Goal: Communication & Community: Answer question/provide support

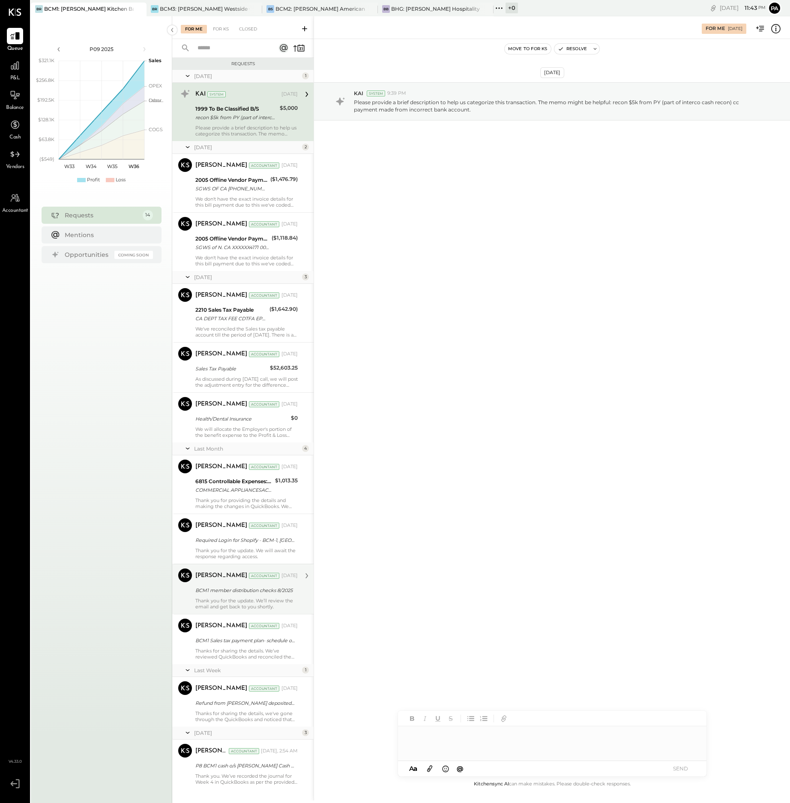
scroll to position [129, 0]
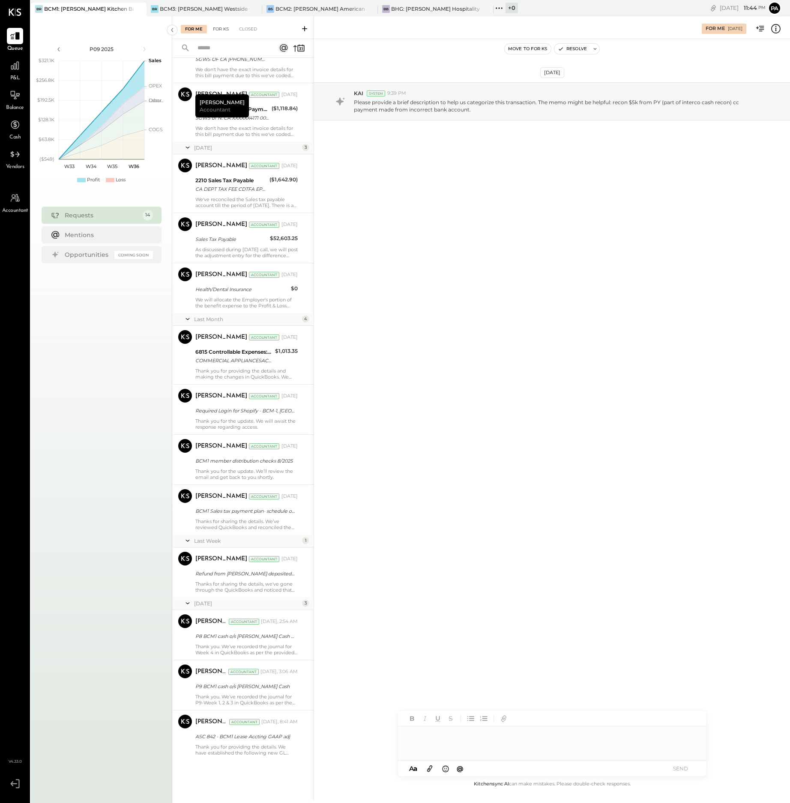
click at [220, 30] on div "For KS" at bounding box center [221, 29] width 24 height 9
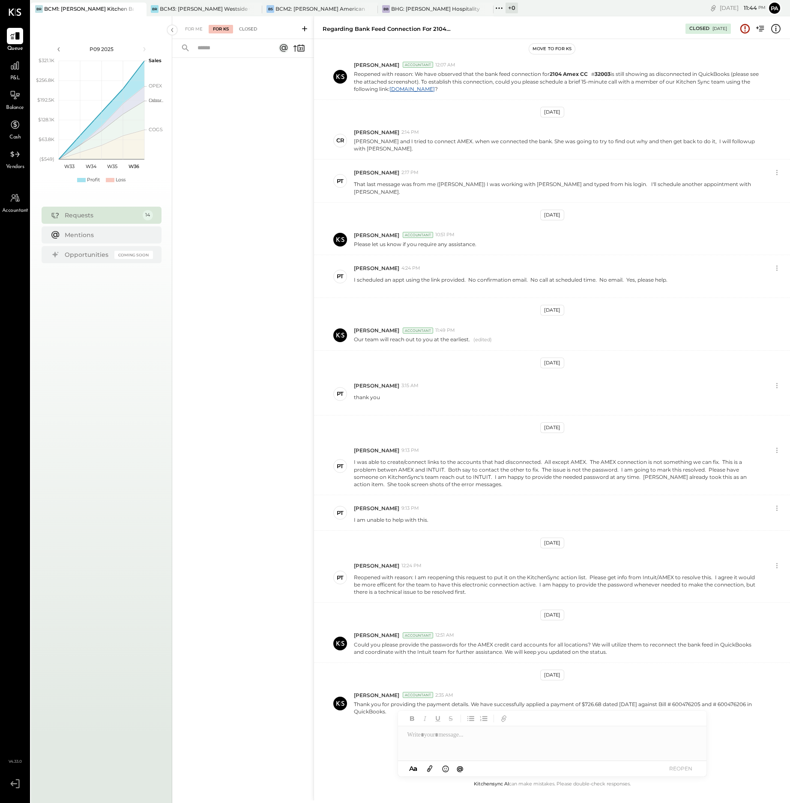
click at [254, 28] on div "Closed" at bounding box center [248, 29] width 27 height 9
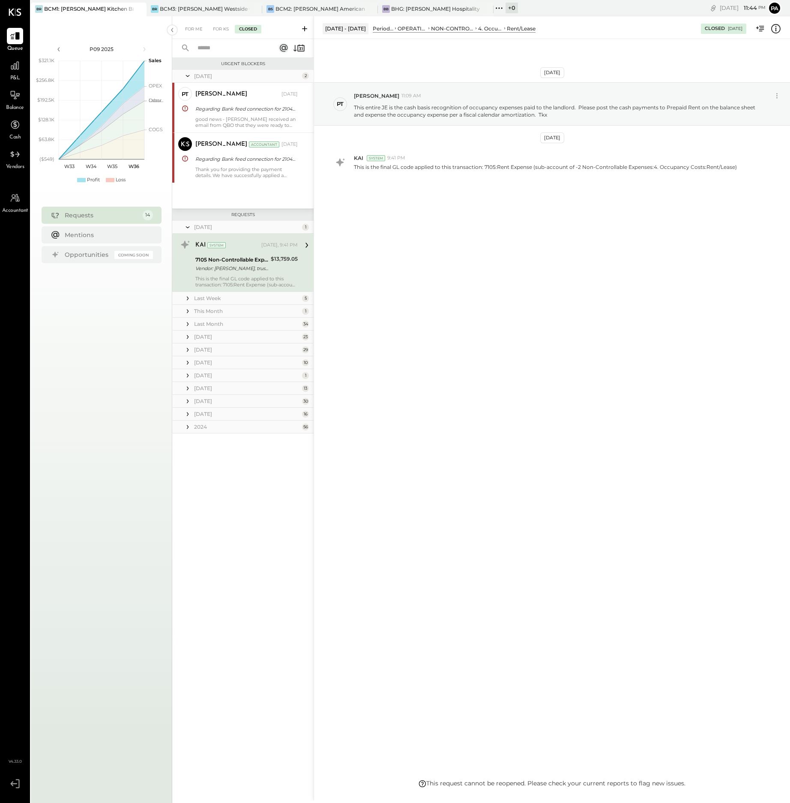
click at [243, 280] on div "This is the final GL code applied to this transaction: 7105:Rent Expense (sub-a…" at bounding box center [246, 282] width 102 height 12
click at [222, 28] on div "For KS" at bounding box center [221, 29] width 24 height 9
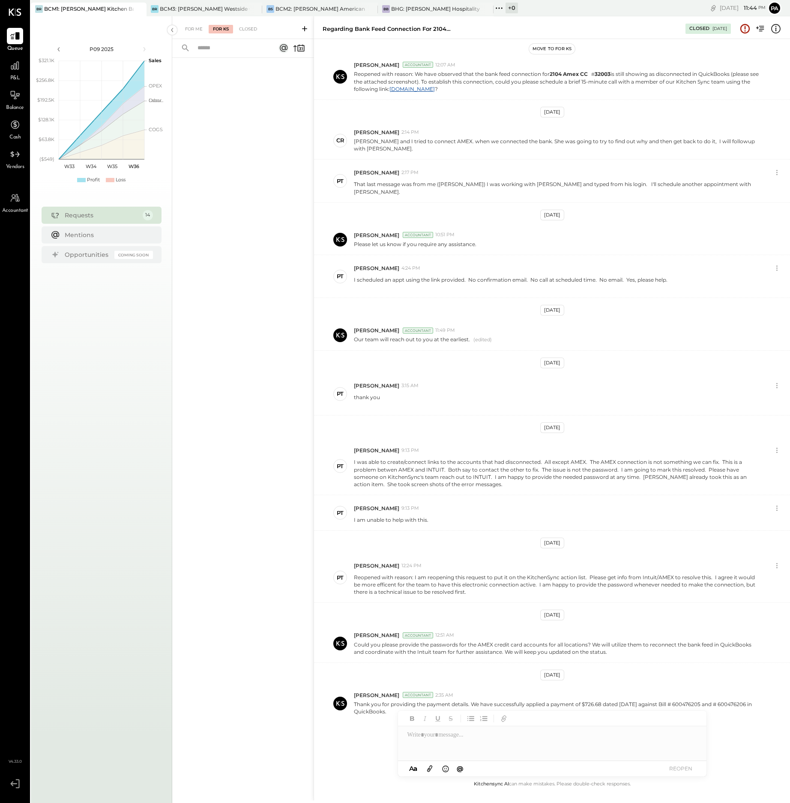
click at [305, 28] on icon at bounding box center [304, 28] width 9 height 9
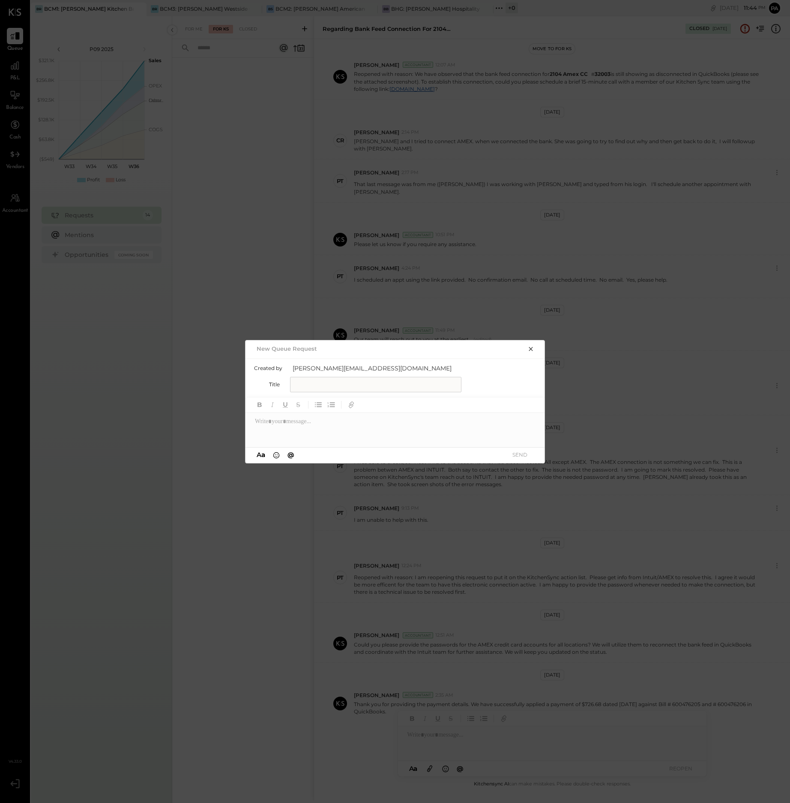
click at [321, 380] on input "text" at bounding box center [375, 384] width 171 height 15
click at [409, 384] on input "**********" at bounding box center [375, 384] width 171 height 15
type input "**********"
click at [300, 424] on div at bounding box center [396, 430] width 300 height 34
click at [522, 454] on button "SEND" at bounding box center [520, 455] width 34 height 12
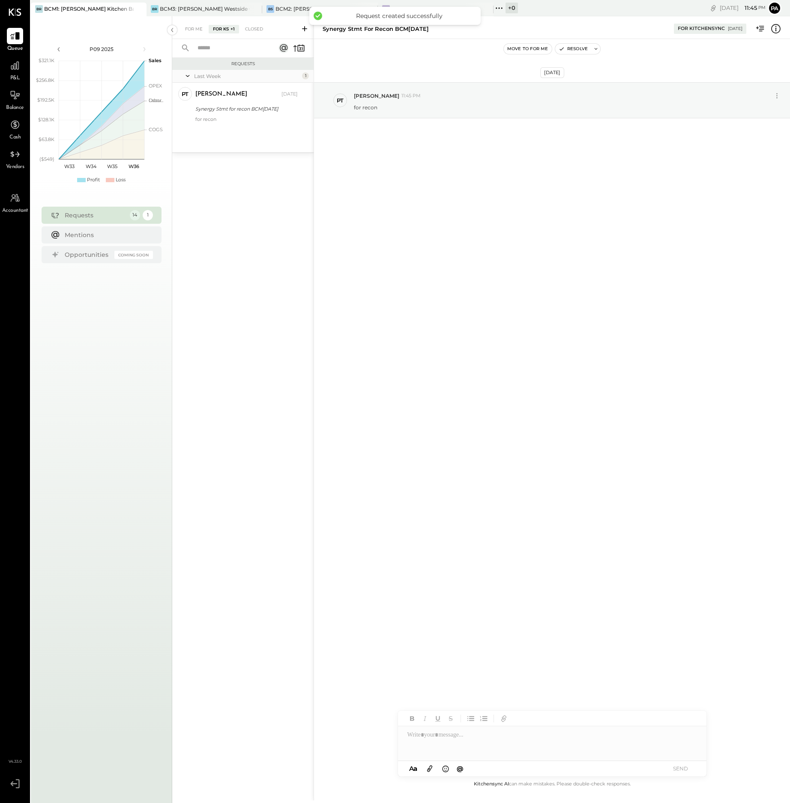
scroll to position [0, 0]
click at [430, 769] on icon at bounding box center [429, 768] width 9 height 10
click at [445, 705] on div at bounding box center [552, 711] width 309 height 34
click at [679, 770] on button "SEND" at bounding box center [681, 769] width 34 height 12
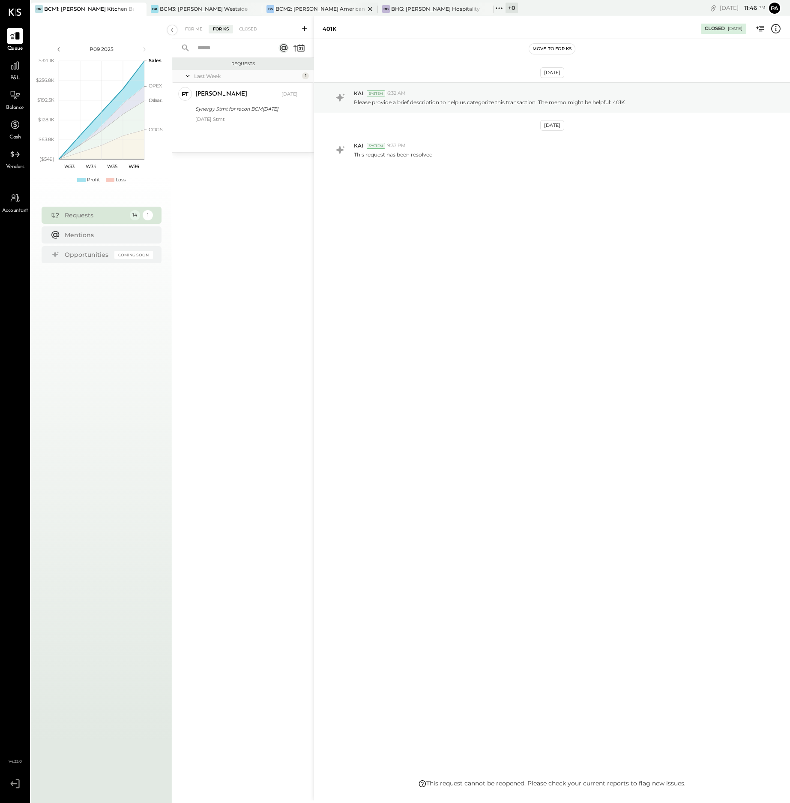
click at [313, 8] on div "BCM2: [PERSON_NAME] American Cooking" at bounding box center [321, 8] width 90 height 7
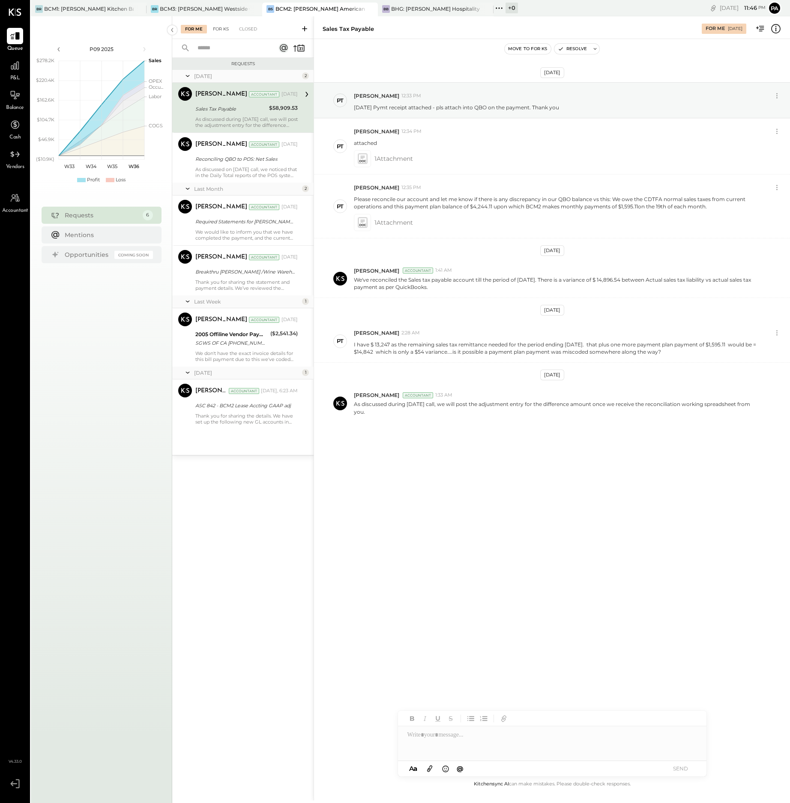
click at [223, 27] on div "For KS" at bounding box center [221, 29] width 24 height 9
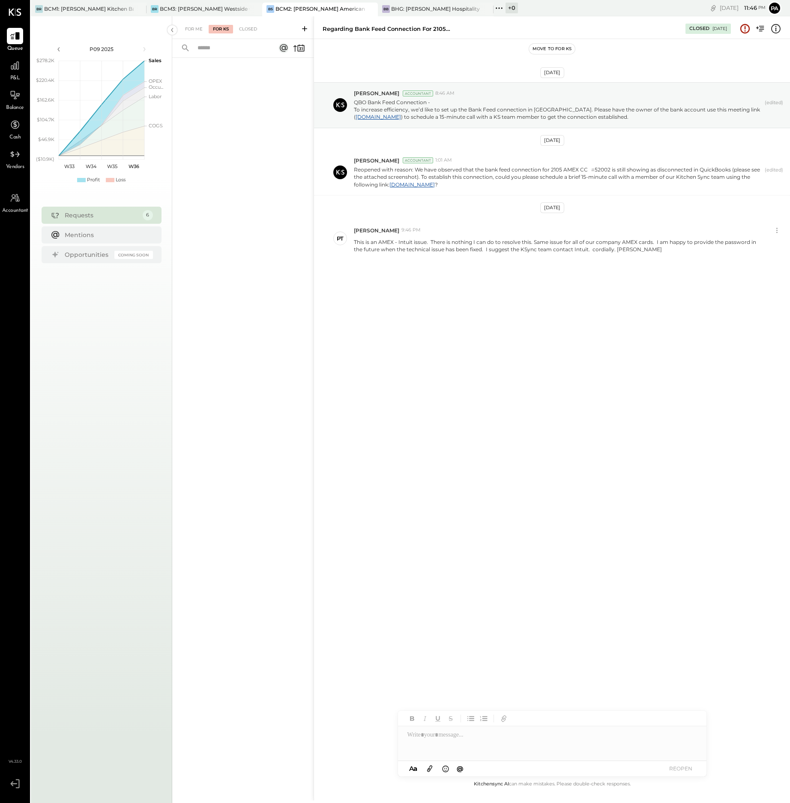
click at [305, 27] on icon at bounding box center [304, 28] width 5 height 5
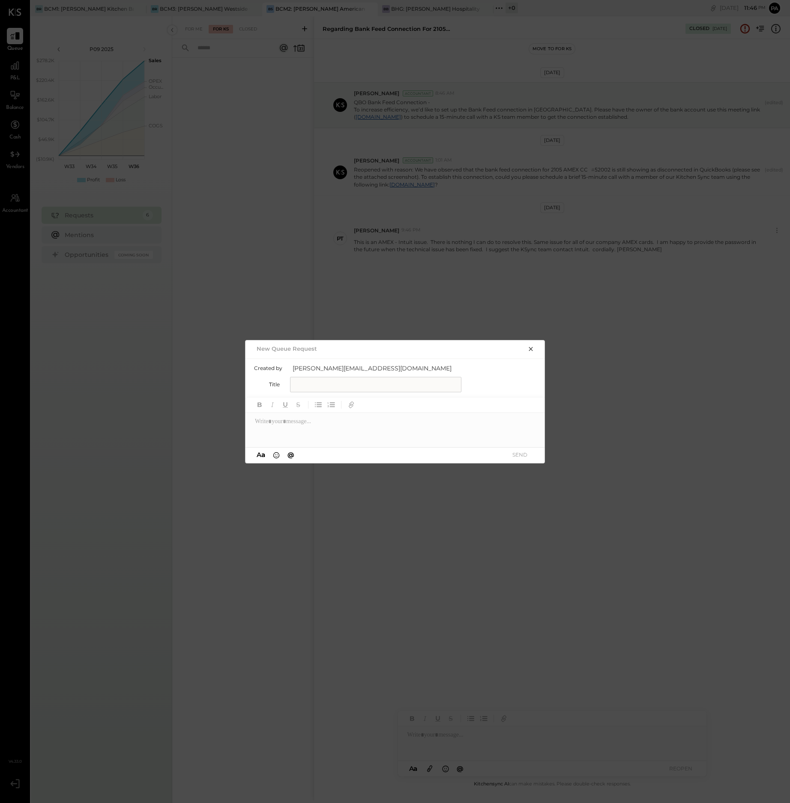
click at [305, 385] on input "text" at bounding box center [375, 384] width 171 height 15
type input "**********"
click at [286, 420] on div at bounding box center [396, 430] width 300 height 34
click at [516, 456] on button "SEND" at bounding box center [520, 455] width 34 height 12
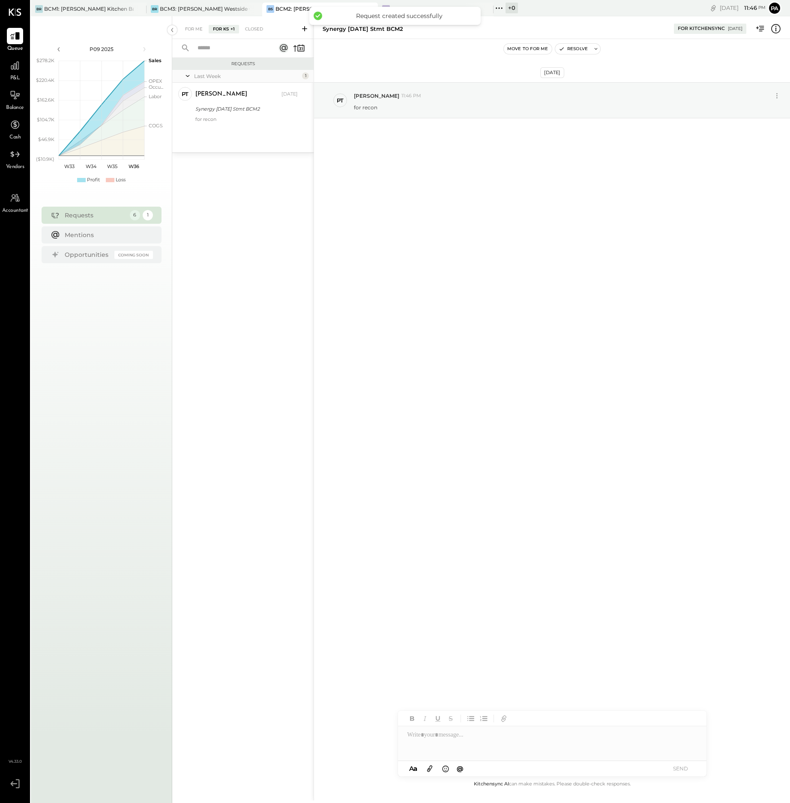
click at [431, 766] on icon at bounding box center [429, 768] width 9 height 10
click at [450, 703] on div at bounding box center [552, 711] width 309 height 34
click at [682, 770] on button "SEND" at bounding box center [681, 769] width 34 height 12
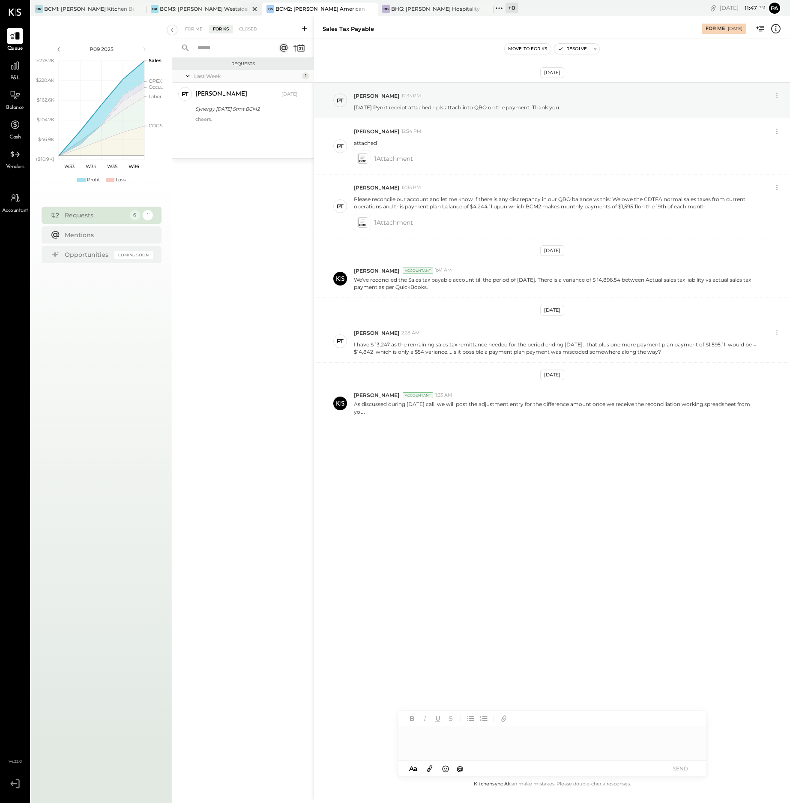
click at [203, 8] on div "BCM3: [PERSON_NAME] Westside Grill" at bounding box center [205, 8] width 90 height 7
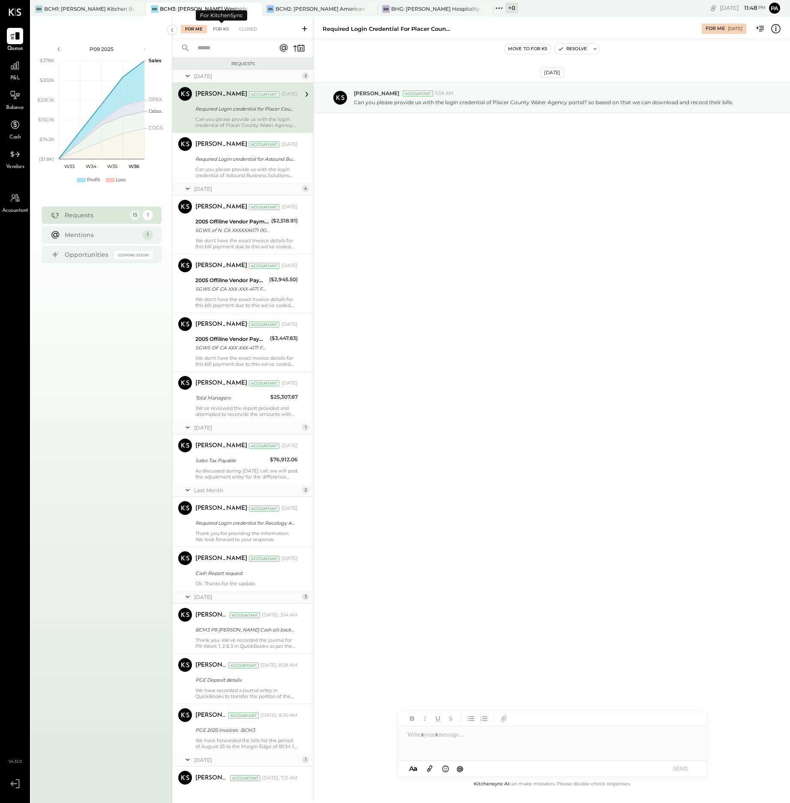
click at [223, 28] on div "For KS" at bounding box center [221, 29] width 24 height 9
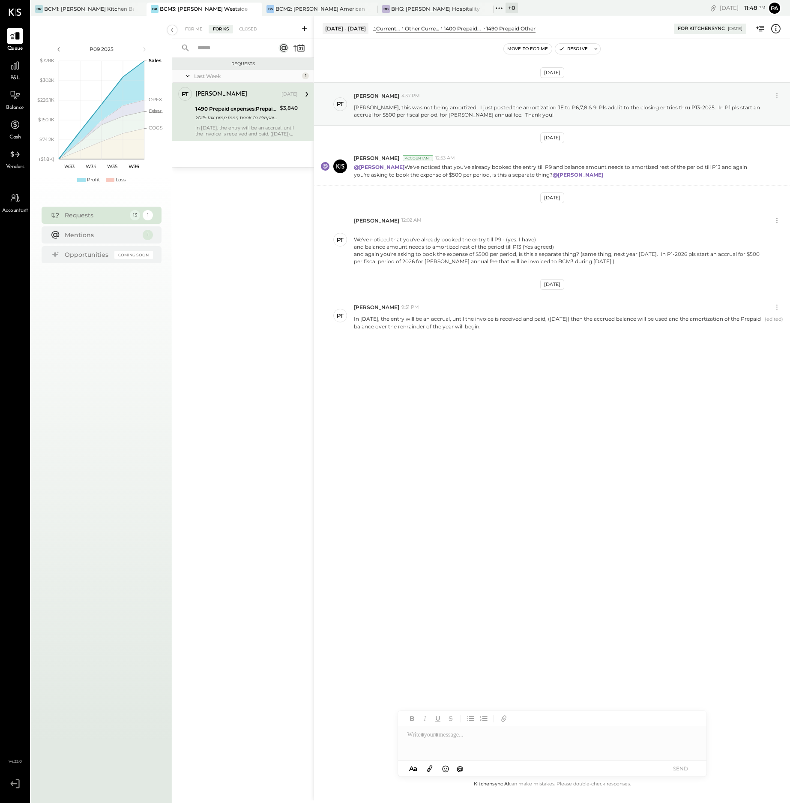
click at [303, 27] on icon at bounding box center [304, 28] width 9 height 9
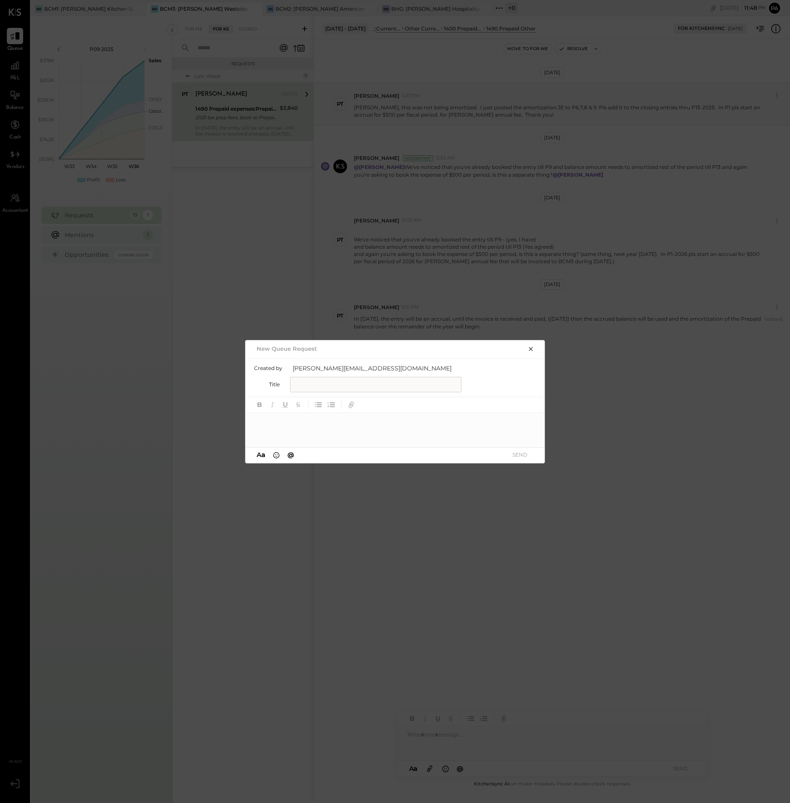
click at [331, 383] on input "text" at bounding box center [375, 384] width 171 height 15
type input "**********"
click at [335, 424] on div at bounding box center [396, 430] width 300 height 34
click at [516, 455] on button "SEND" at bounding box center [520, 455] width 34 height 12
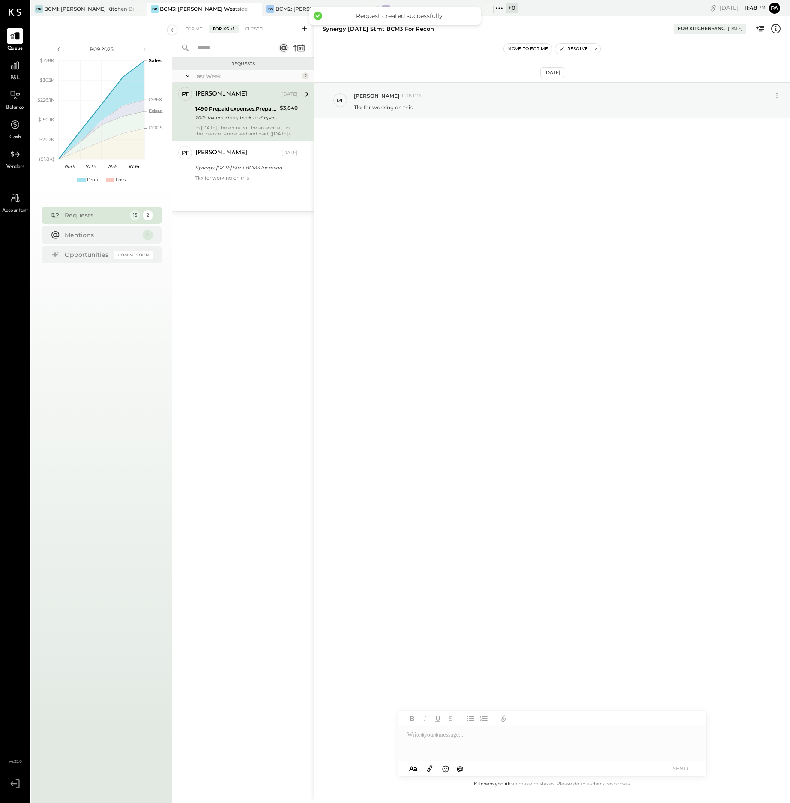
click at [429, 767] on icon at bounding box center [429, 768] width 9 height 10
click at [427, 702] on div at bounding box center [552, 711] width 309 height 34
click at [683, 768] on button "SEND" at bounding box center [681, 769] width 34 height 12
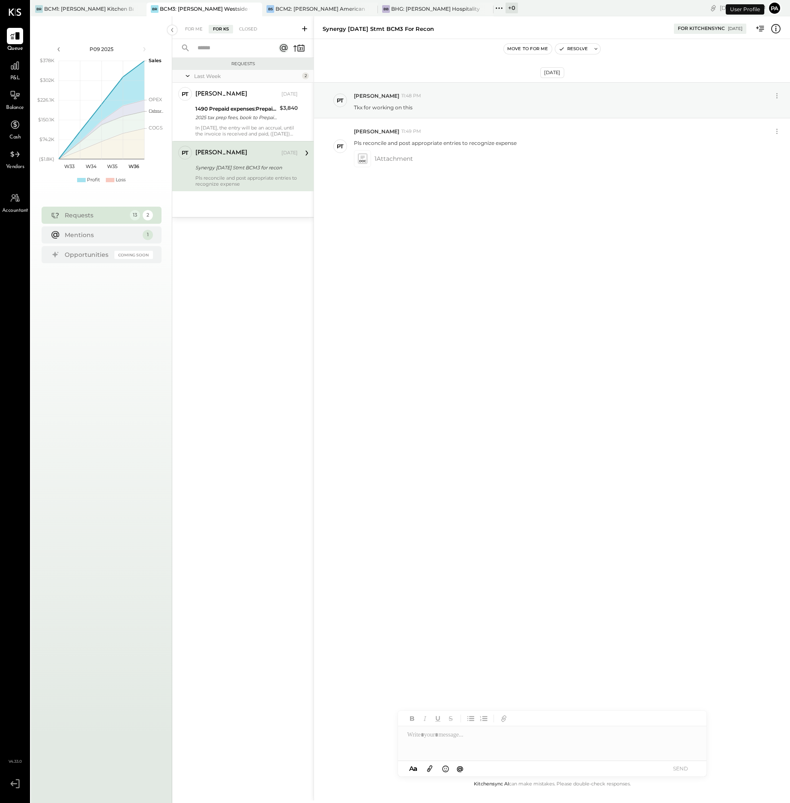
click at [775, 10] on button "Pa" at bounding box center [775, 8] width 14 height 14
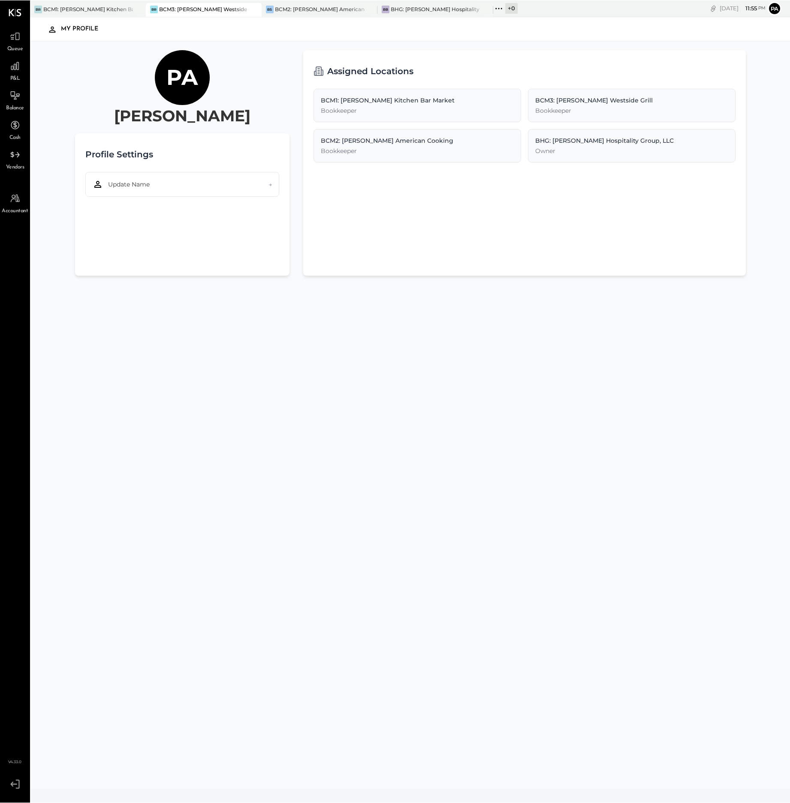
click at [10, 783] on icon at bounding box center [14, 783] width 15 height 13
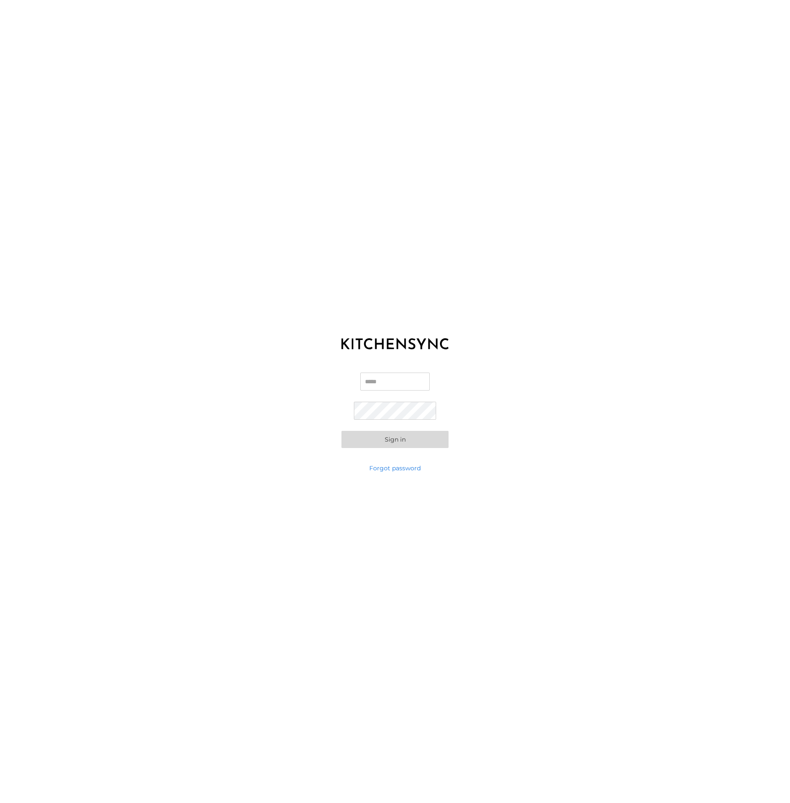
type input "**********"
